Goal: Transaction & Acquisition: Purchase product/service

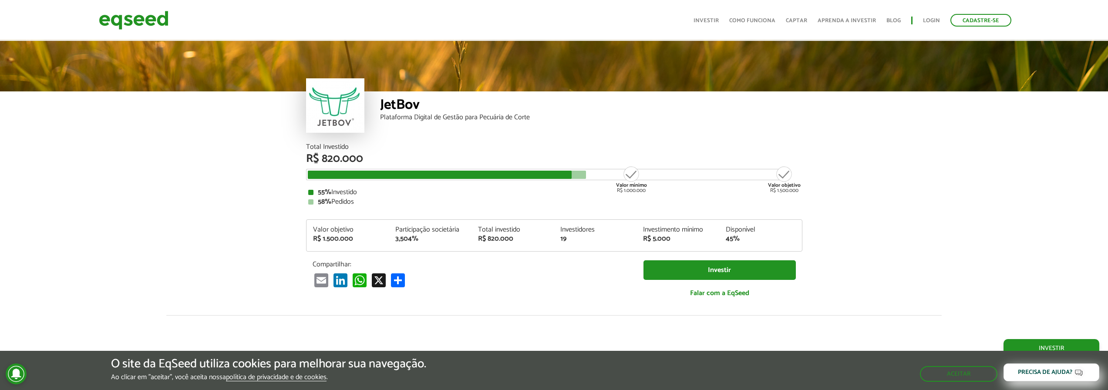
scroll to position [1224, 0]
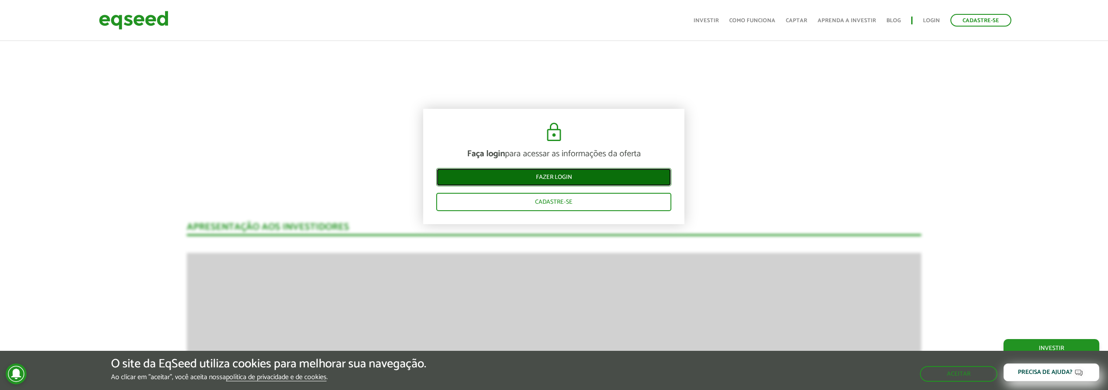
click at [509, 176] on link "Fazer login" at bounding box center [553, 177] width 235 height 18
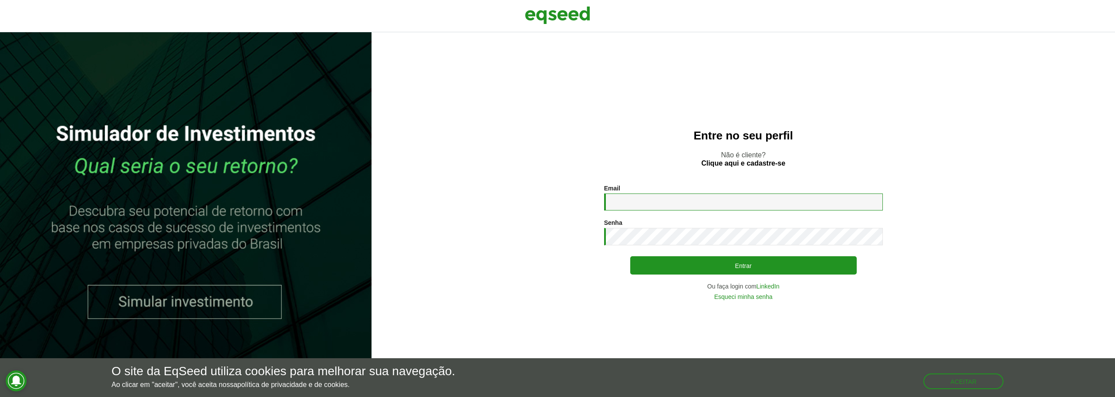
click at [638, 208] on input "Email *" at bounding box center [743, 201] width 279 height 17
click at [665, 196] on input "**********" at bounding box center [743, 201] width 279 height 17
type input "**********"
click at [764, 288] on link "LinkedIn" at bounding box center [767, 286] width 23 height 6
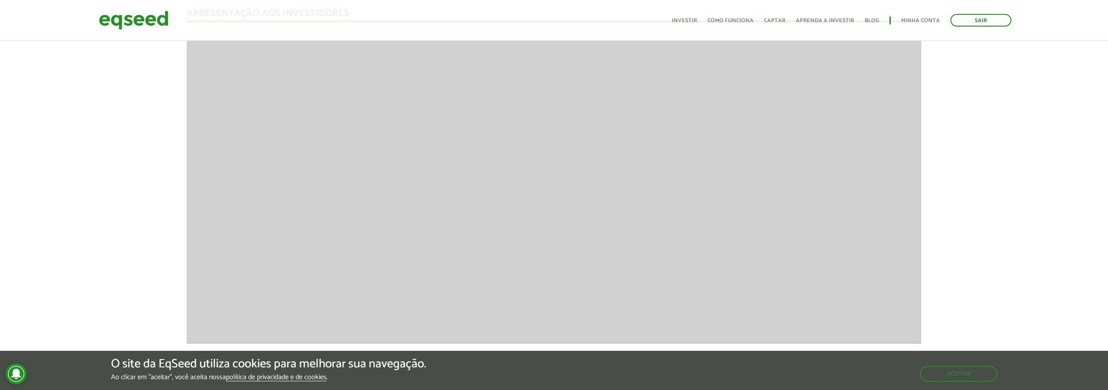
scroll to position [1305, 0]
click at [992, 375] on button "Aceitar" at bounding box center [960, 374] width 76 height 14
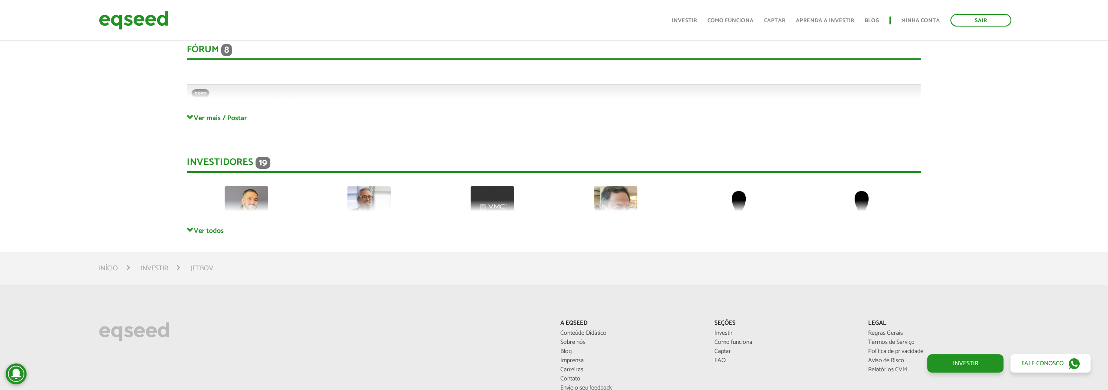
scroll to position [2483, 0]
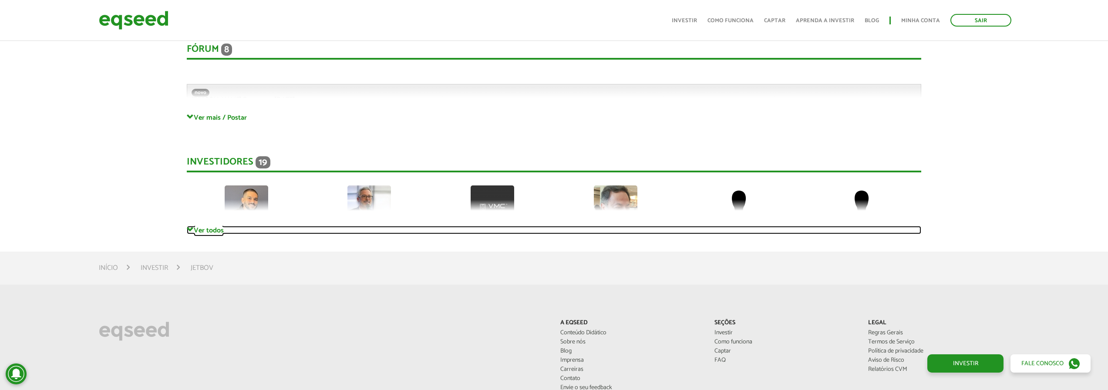
click at [211, 229] on link "Ver todos" at bounding box center [554, 230] width 735 height 8
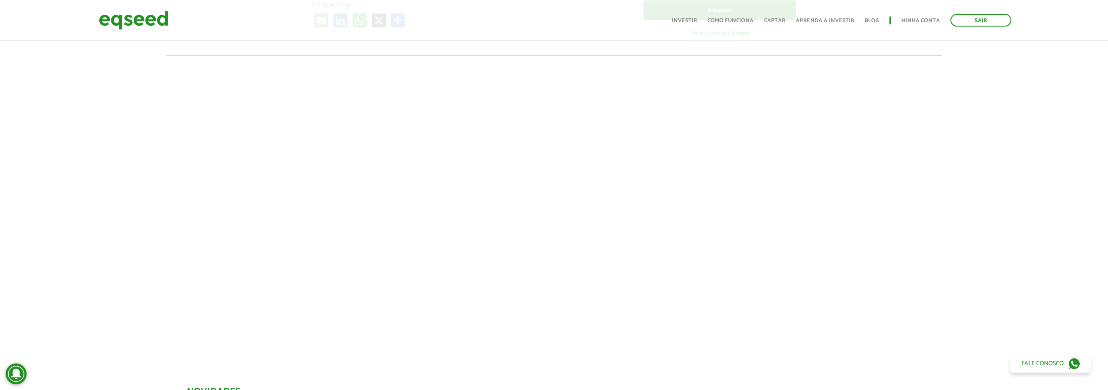
scroll to position [260, 0]
